Goal: Navigation & Orientation: Find specific page/section

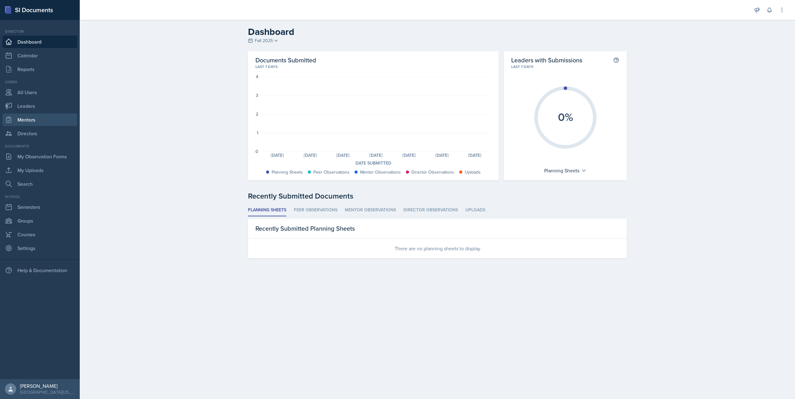
click at [24, 117] on link "Mentors" at bounding box center [39, 119] width 75 height 12
select select "a8c40de0-d7eb-4f82-90ee-ac0c6ce45f71"
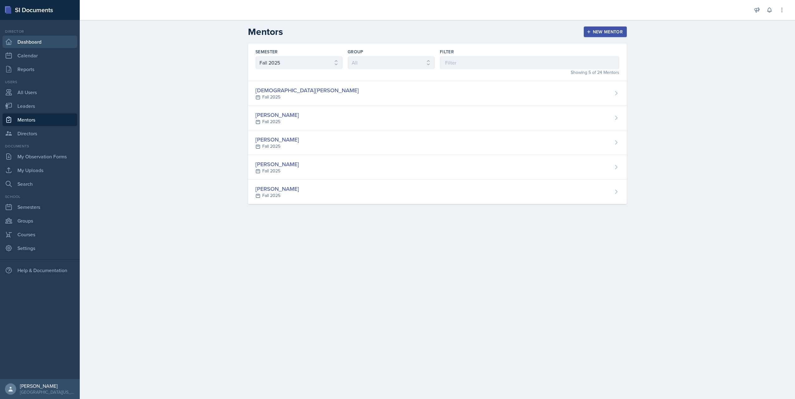
click at [29, 45] on link "Dashboard" at bounding box center [39, 42] width 75 height 12
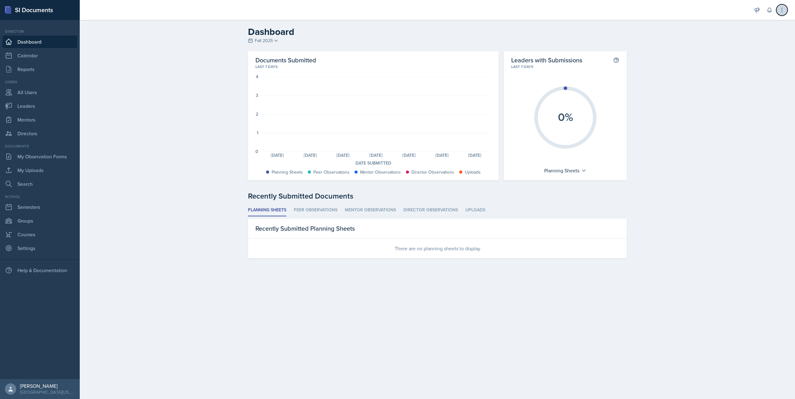
click at [395, 7] on icon at bounding box center [782, 10] width 6 height 6
click at [395, 31] on div "Important Links and Documents" at bounding box center [760, 26] width 40 height 15
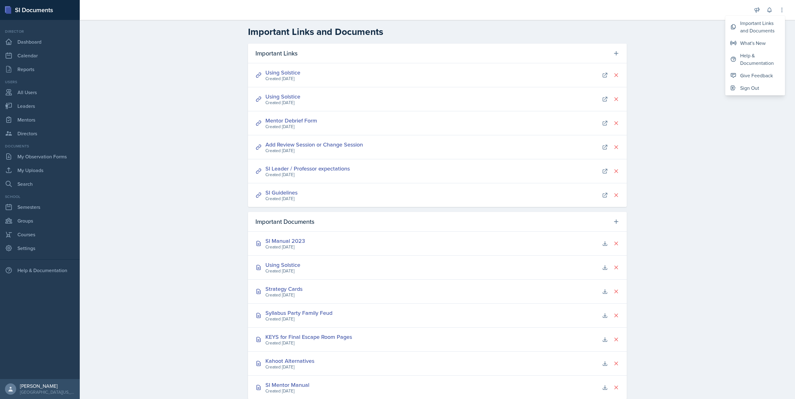
click at [395, 105] on div "Important Links and Documents Important Links Using Solstice Created [DATE] Usi…" at bounding box center [438, 217] width 716 height 394
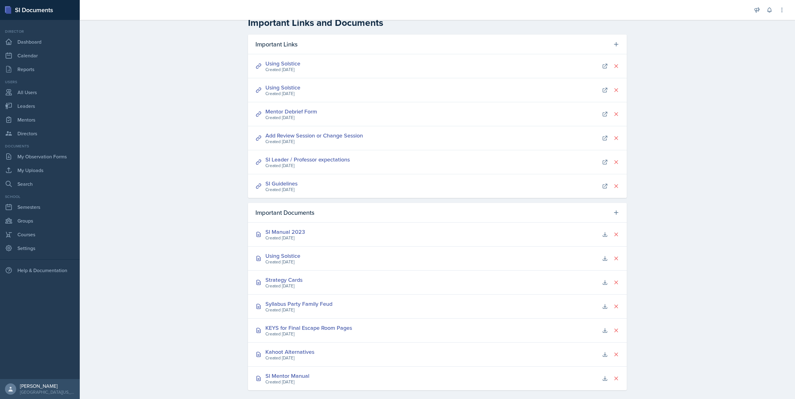
scroll to position [14, 0]
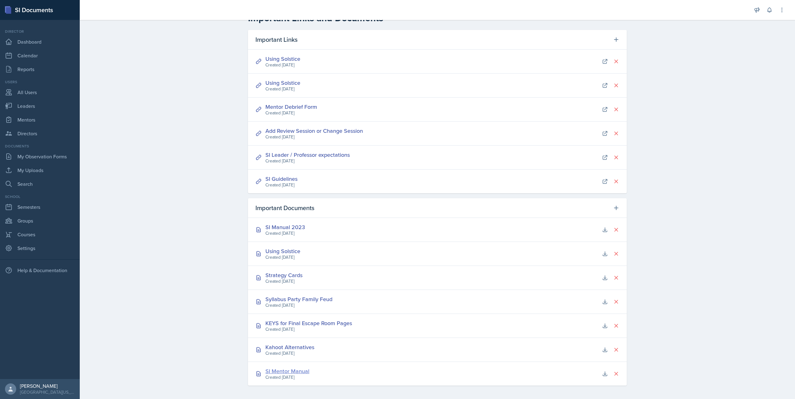
click at [294, 369] on div "SI Mentor Manual" at bounding box center [288, 371] width 44 height 8
click at [395, 227] on button at bounding box center [616, 229] width 11 height 11
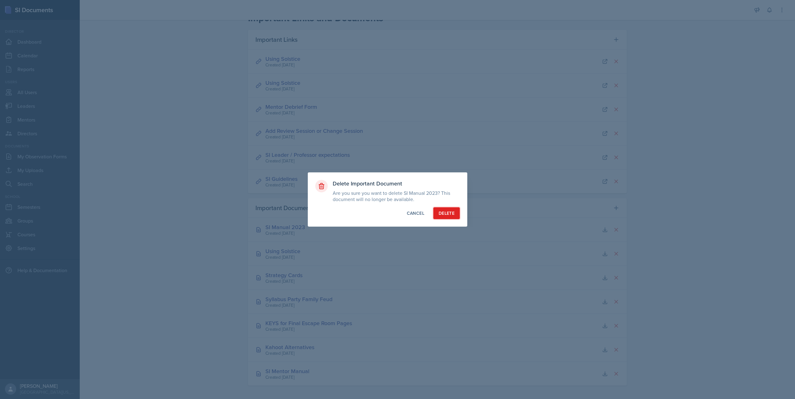
click at [395, 215] on div "Delete" at bounding box center [447, 213] width 16 height 6
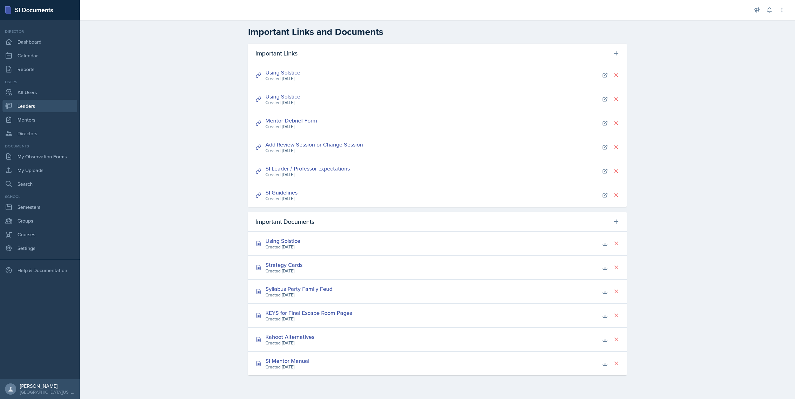
click at [35, 111] on link "Leaders" at bounding box center [39, 106] width 75 height 12
select select "a8c40de0-d7eb-4f82-90ee-ac0c6ce45f71"
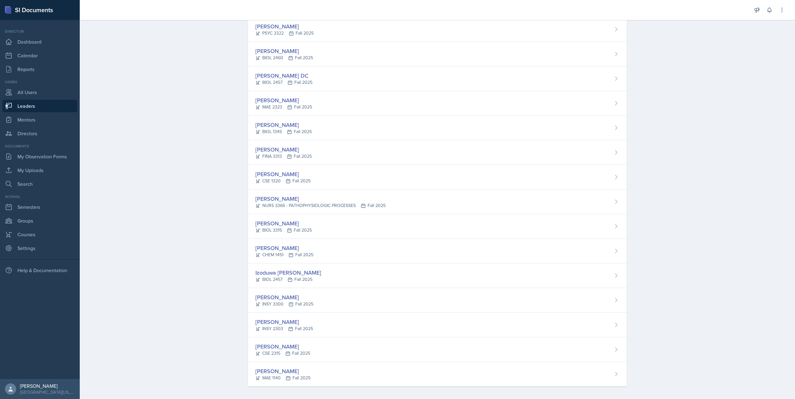
scroll to position [187, 0]
